Goal: Information Seeking & Learning: Learn about a topic

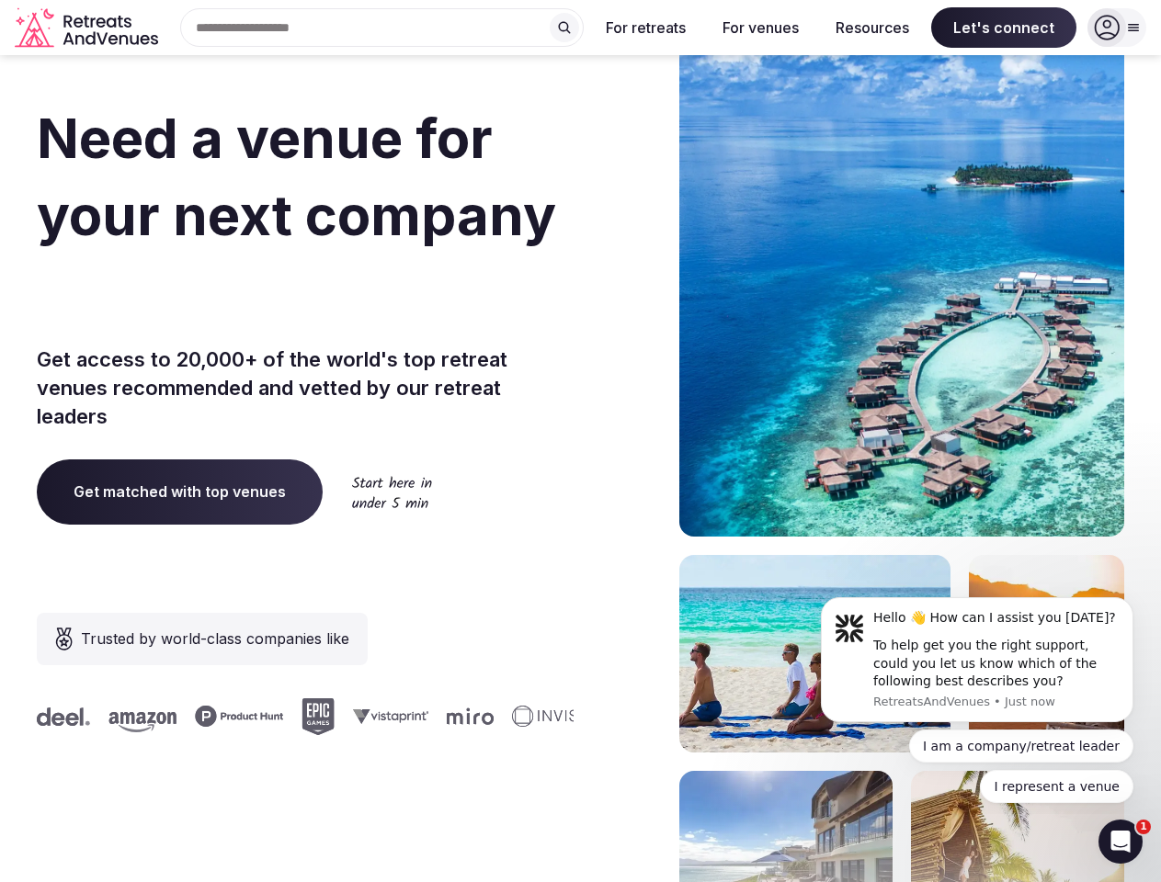
click at [580, 441] on div "Need a venue for your next company offsite? Get access to 20,000+ of the world'…" at bounding box center [580, 549] width 1087 height 1107
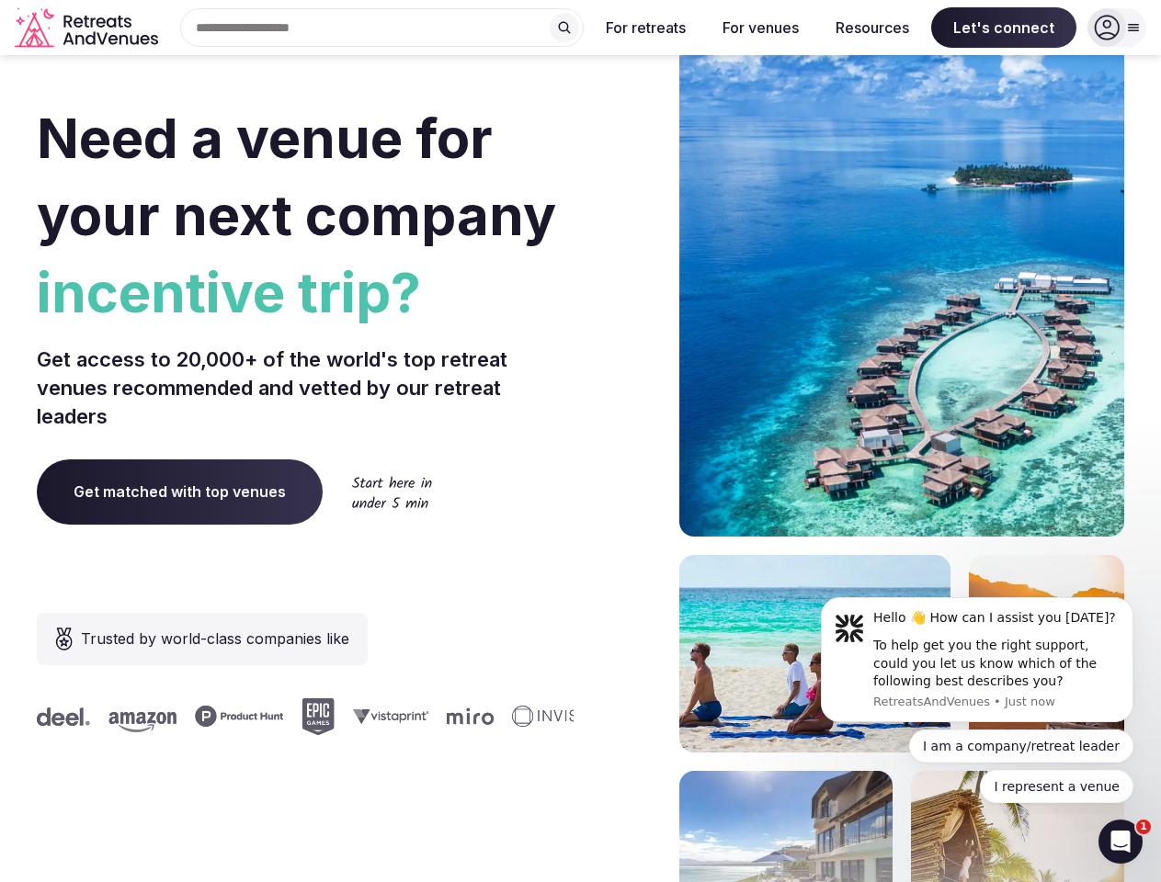
click at [382, 28] on div "Search Popular Destinations [GEOGRAPHIC_DATA], [GEOGRAPHIC_DATA] [GEOGRAPHIC_DA…" at bounding box center [374, 27] width 418 height 39
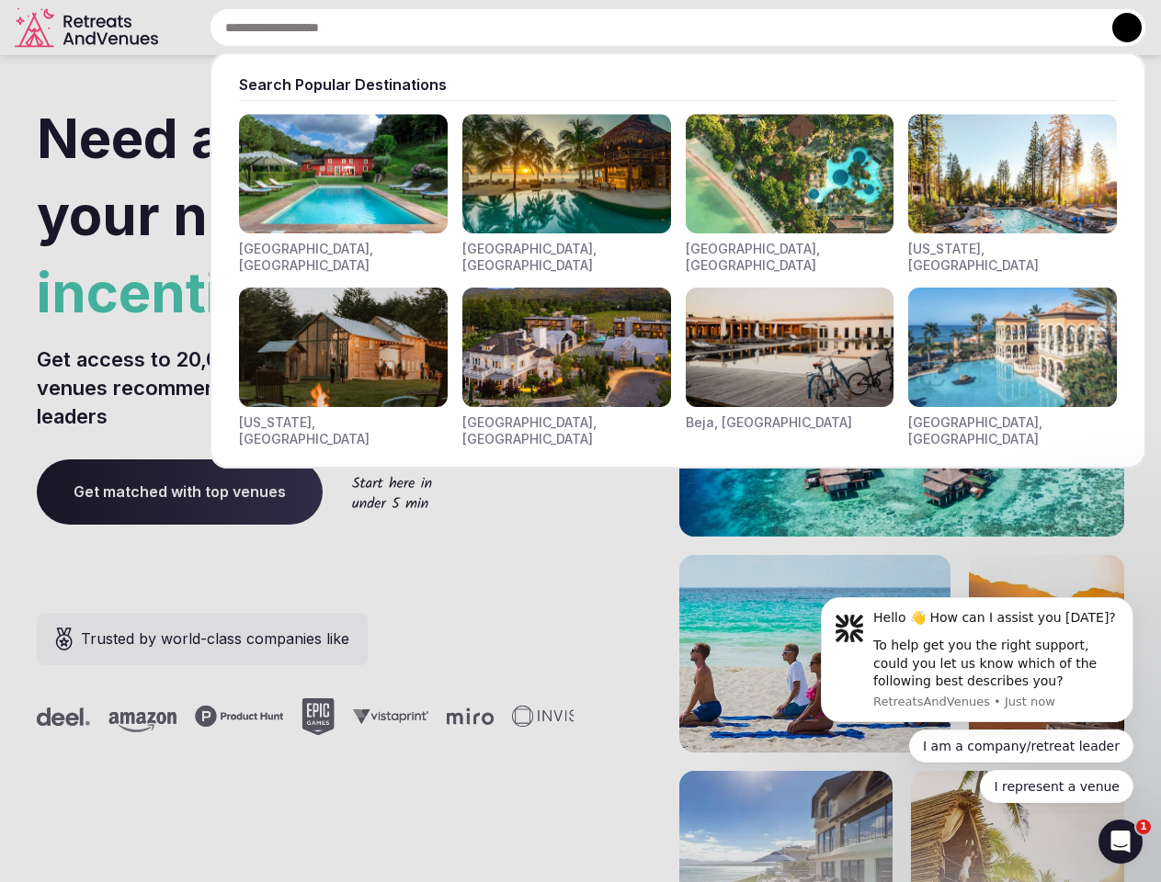
click at [564, 28] on input "text" at bounding box center [678, 27] width 936 height 39
click at [646, 28] on input "text" at bounding box center [678, 27] width 936 height 39
click at [760, 28] on input "text" at bounding box center [678, 27] width 936 height 39
click at [872, 28] on input "text" at bounding box center [678, 27] width 936 height 39
click at [1003, 28] on input "text" at bounding box center [678, 27] width 936 height 39
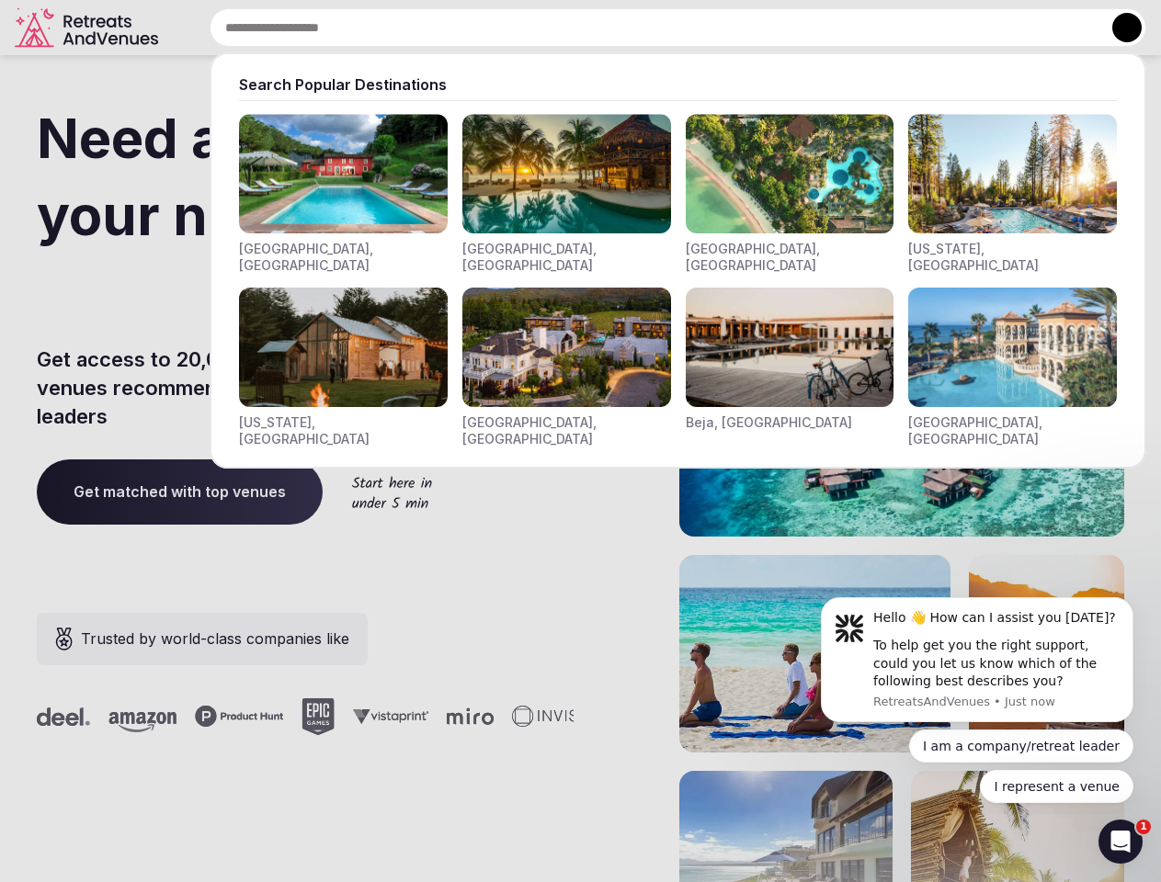
click at [1116, 28] on button at bounding box center [1126, 27] width 29 height 29
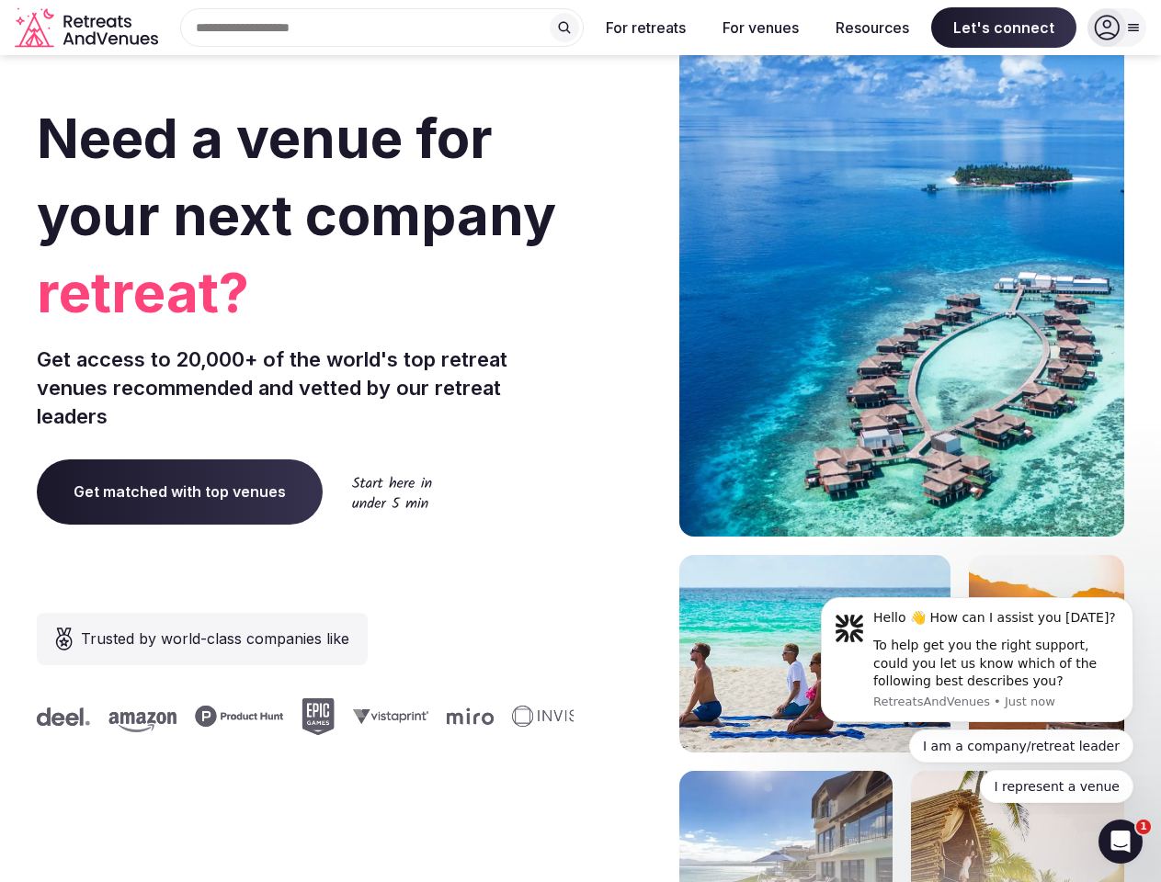
click at [977, 660] on div "To help get you the right support, could you let us know which of the following…" at bounding box center [996, 664] width 246 height 54
